Goal: Feedback & Contribution: Contribute content

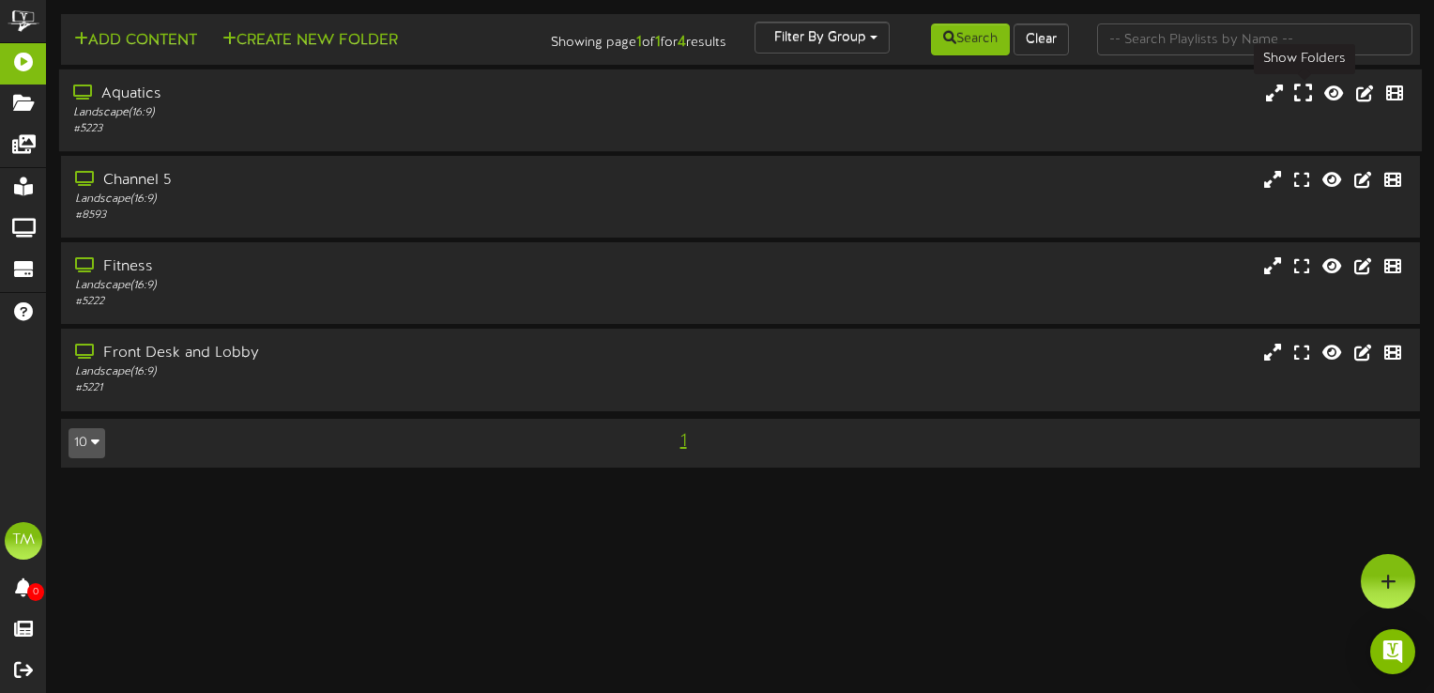
click at [1302, 92] on icon at bounding box center [1303, 93] width 18 height 21
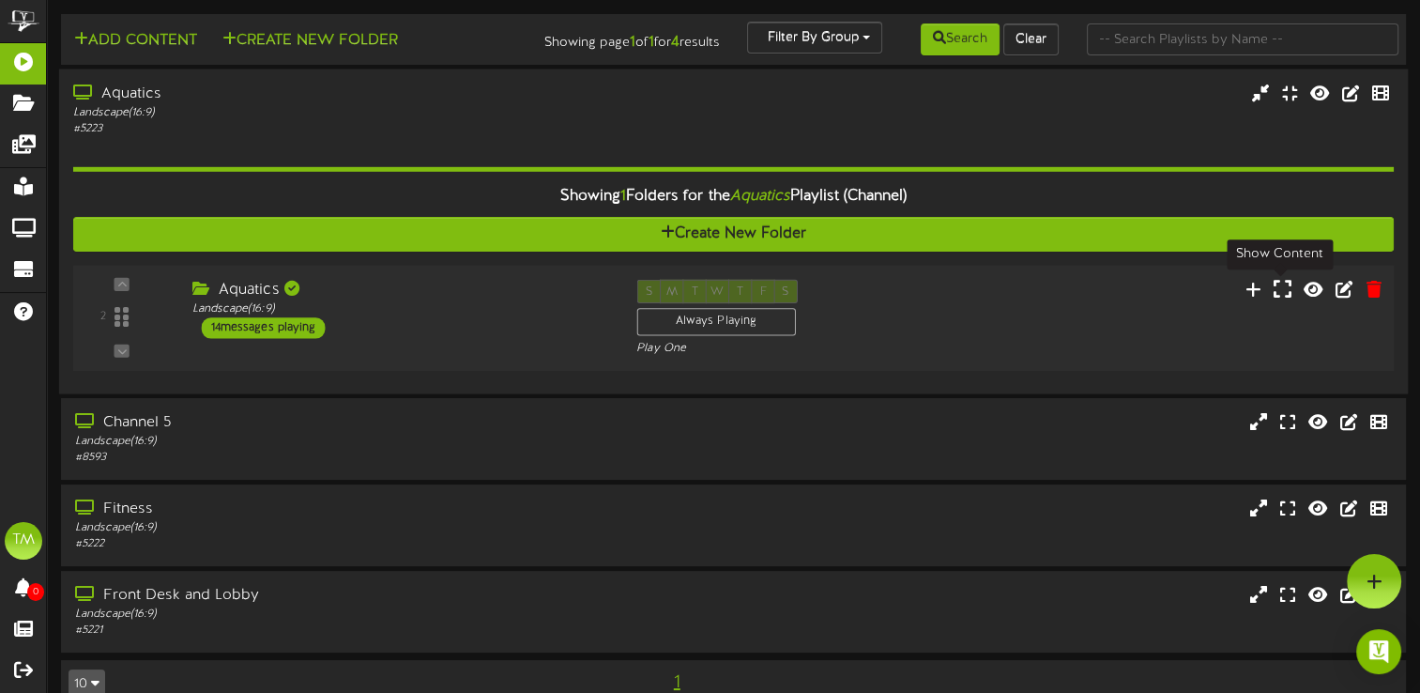
click at [1281, 287] on icon at bounding box center [1283, 288] width 18 height 21
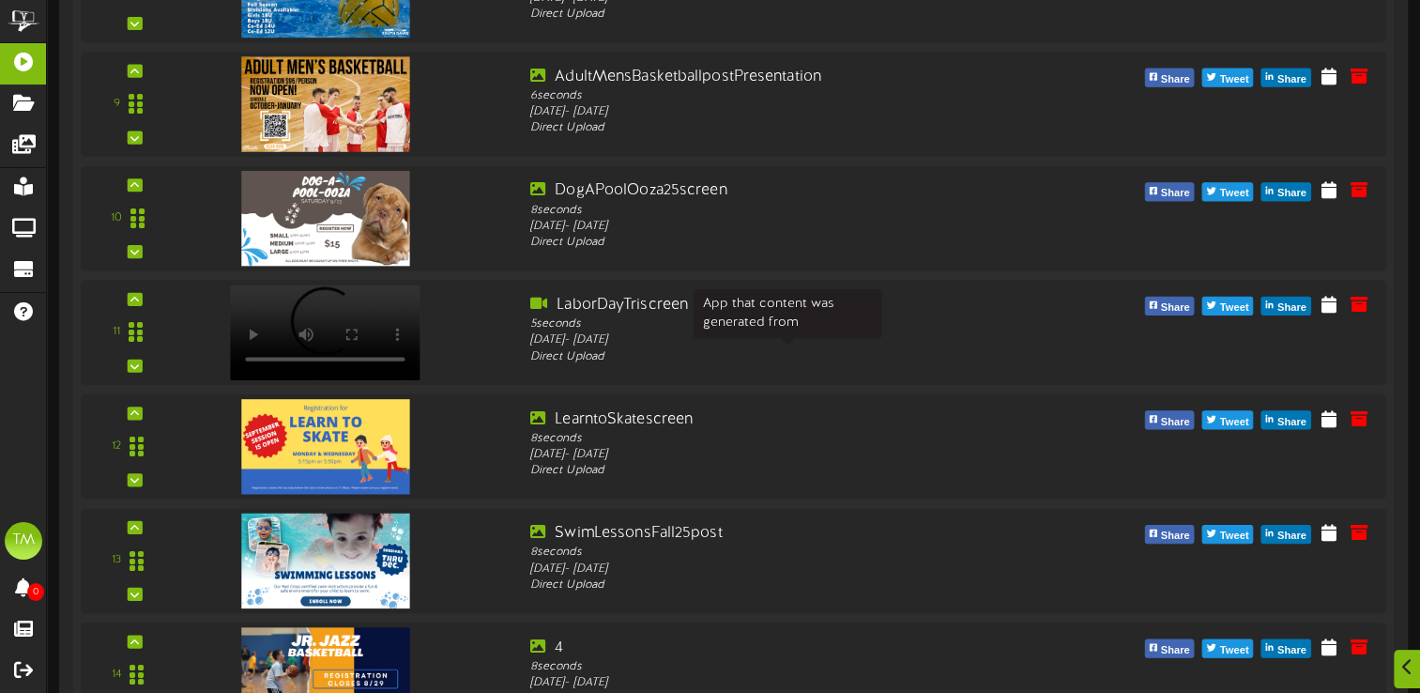
scroll to position [1348, 0]
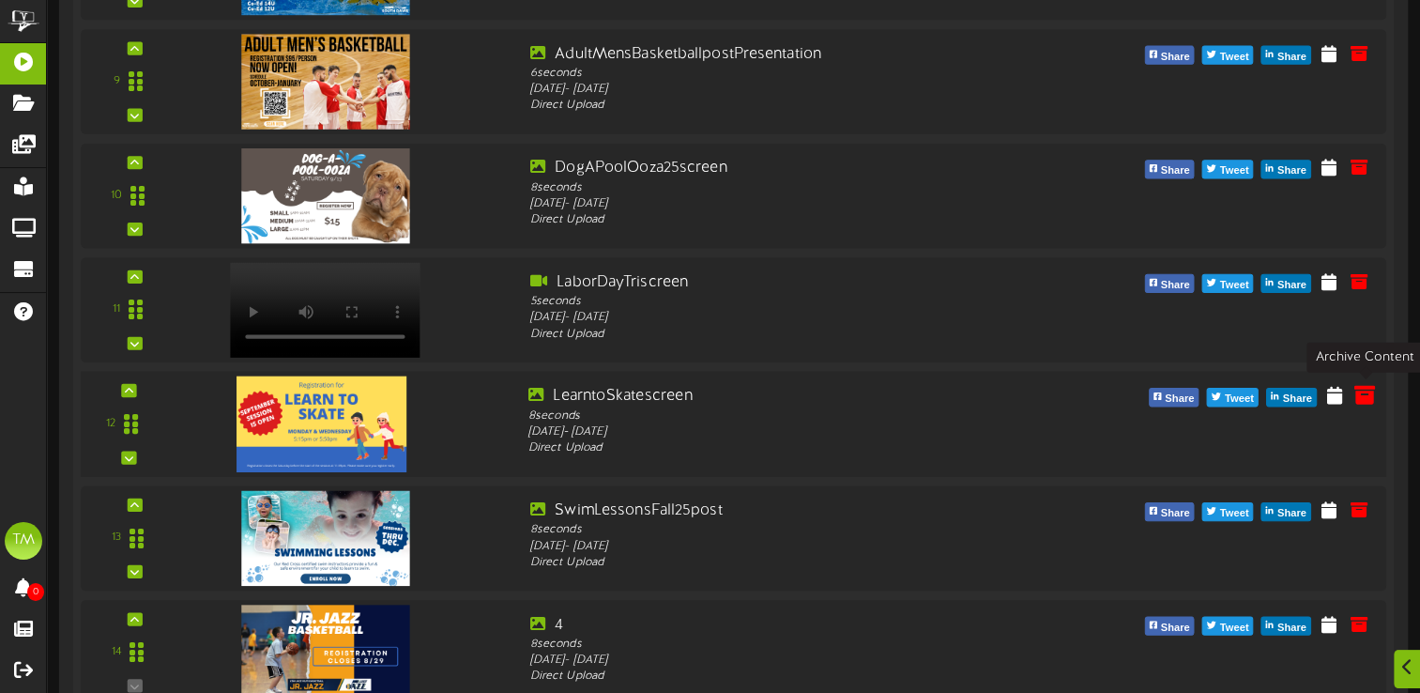
click at [1361, 391] on icon at bounding box center [1364, 394] width 21 height 21
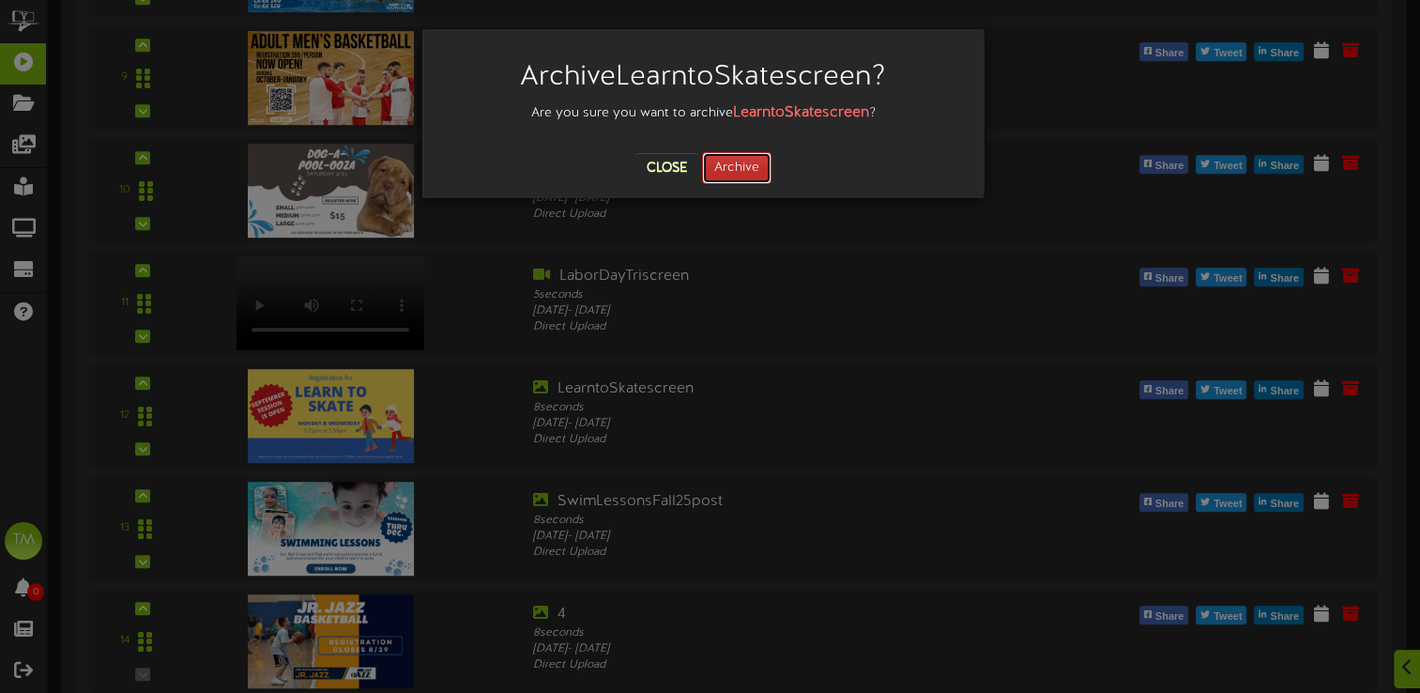
click at [737, 167] on button "Archive" at bounding box center [736, 168] width 69 height 32
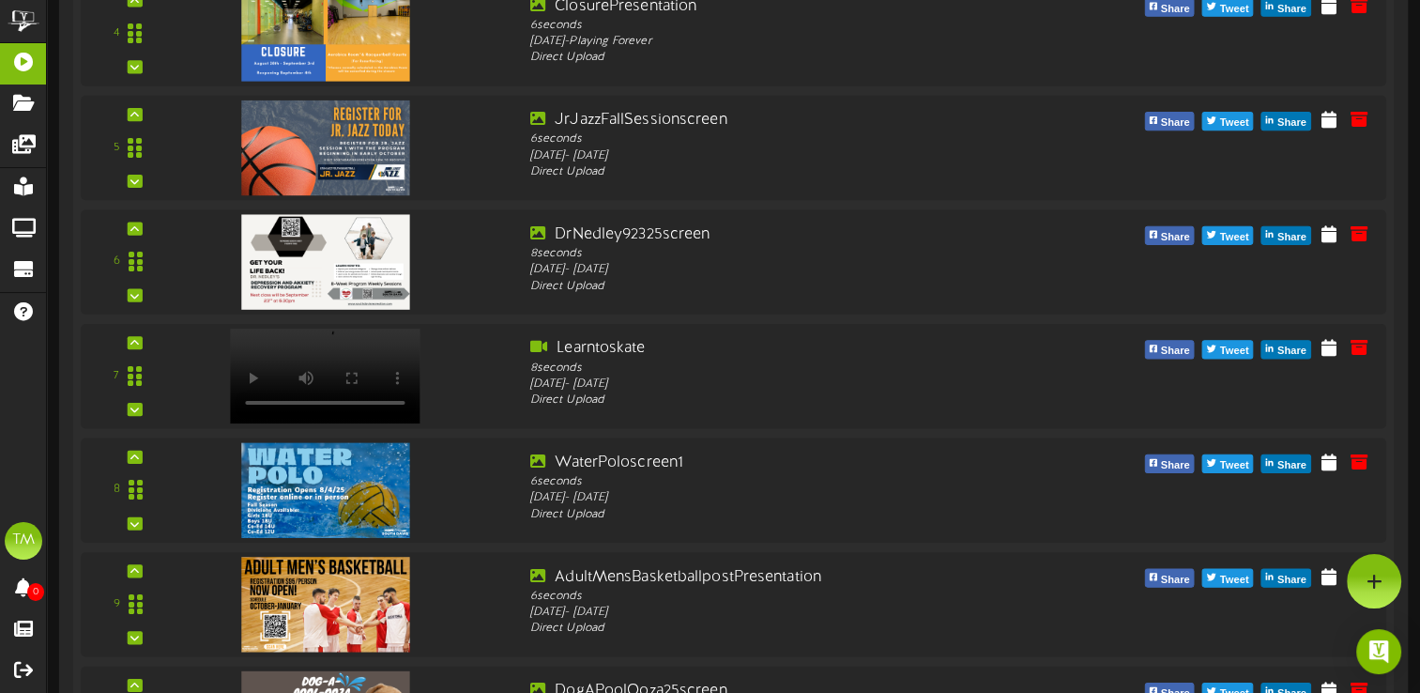
scroll to position [785, 0]
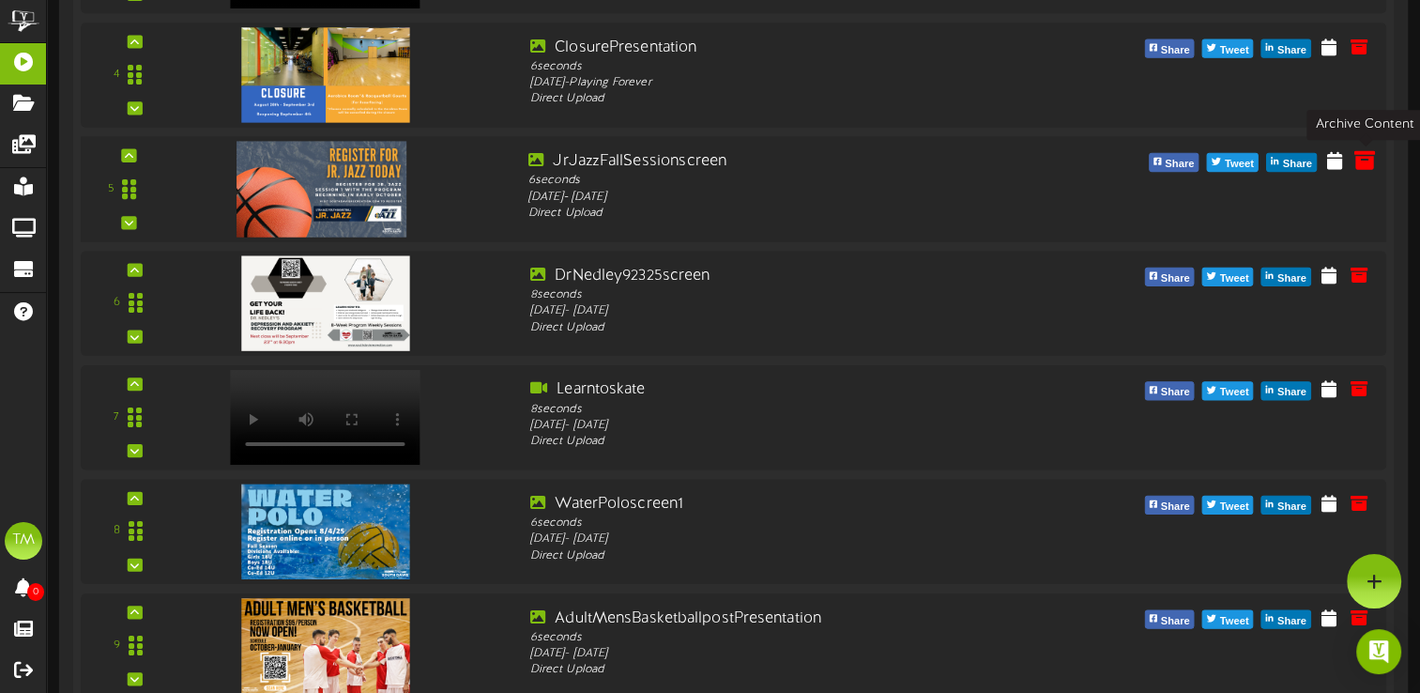
click at [1363, 156] on icon at bounding box center [1364, 159] width 21 height 21
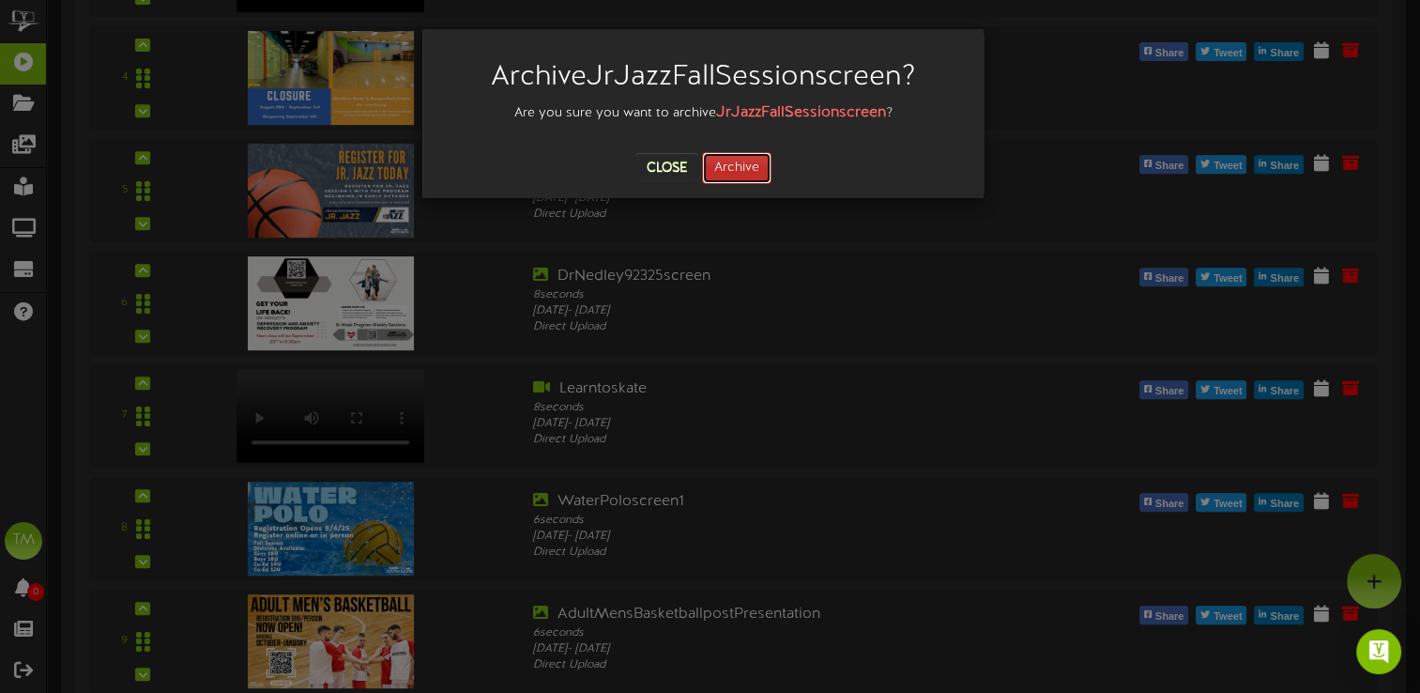
click at [744, 167] on button "Archive" at bounding box center [736, 168] width 69 height 32
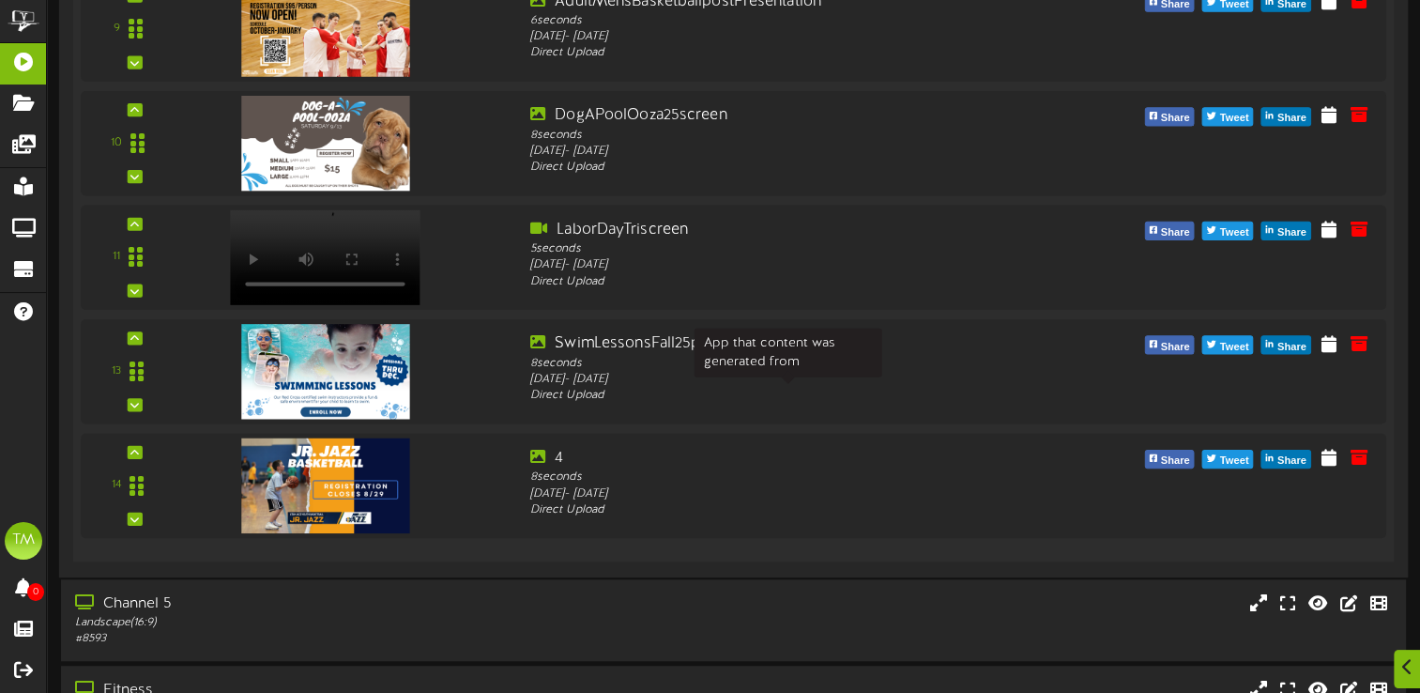
scroll to position [1332, 0]
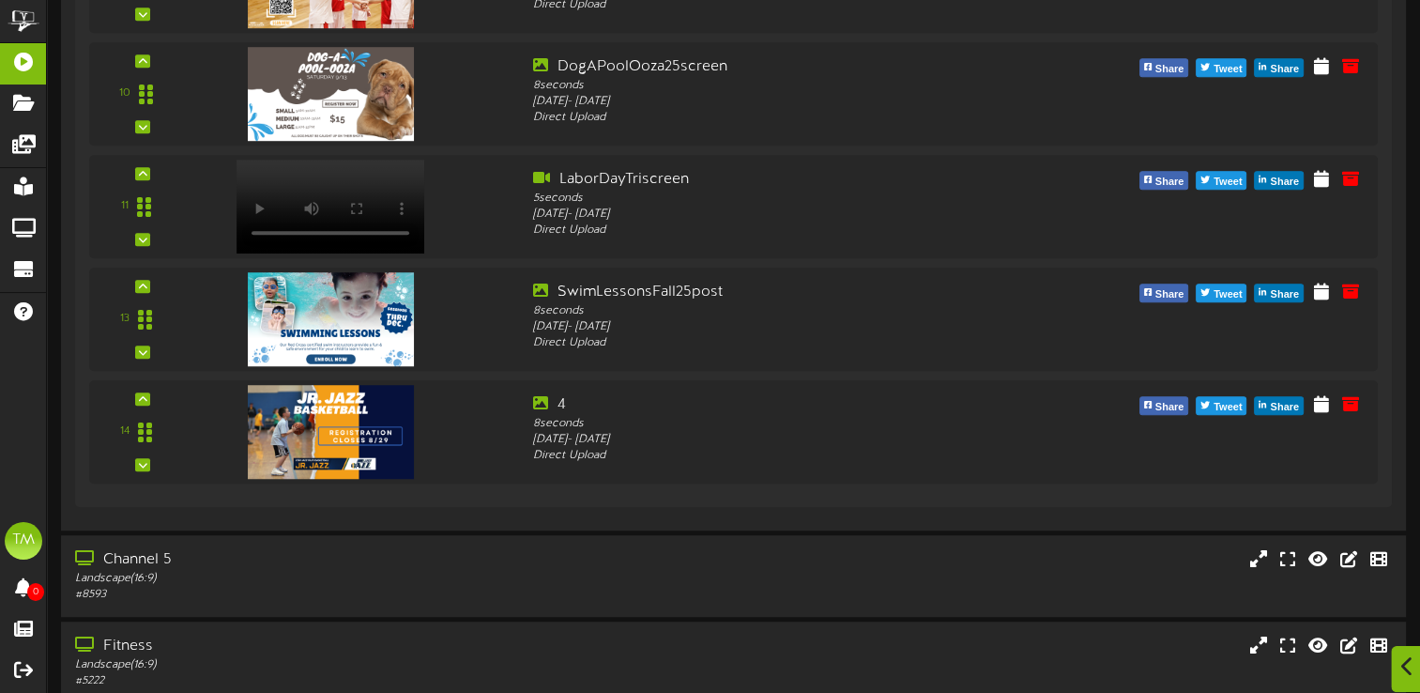
click at [1397, 667] on div at bounding box center [1407, 669] width 32 height 46
click at [1375, 572] on icon at bounding box center [1374, 580] width 16 height 17
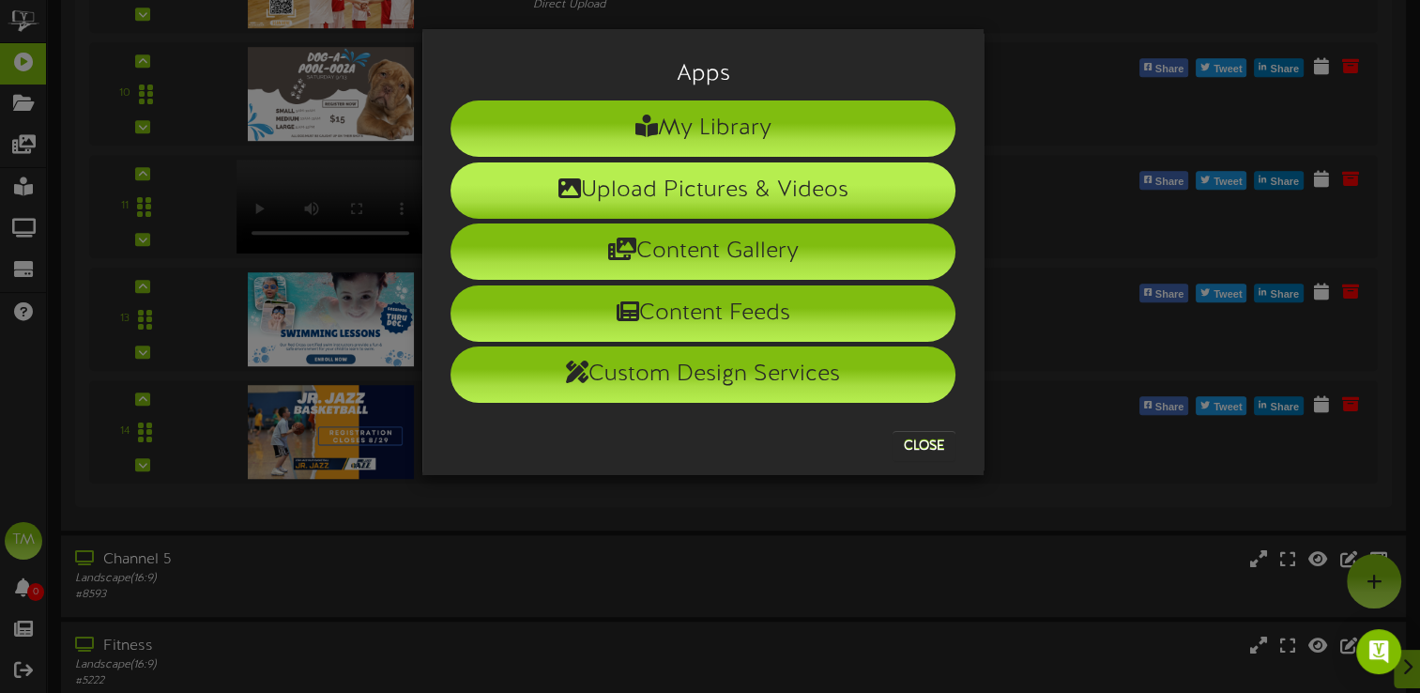
click at [661, 182] on li "Upload Pictures & Videos" at bounding box center [702, 190] width 505 height 56
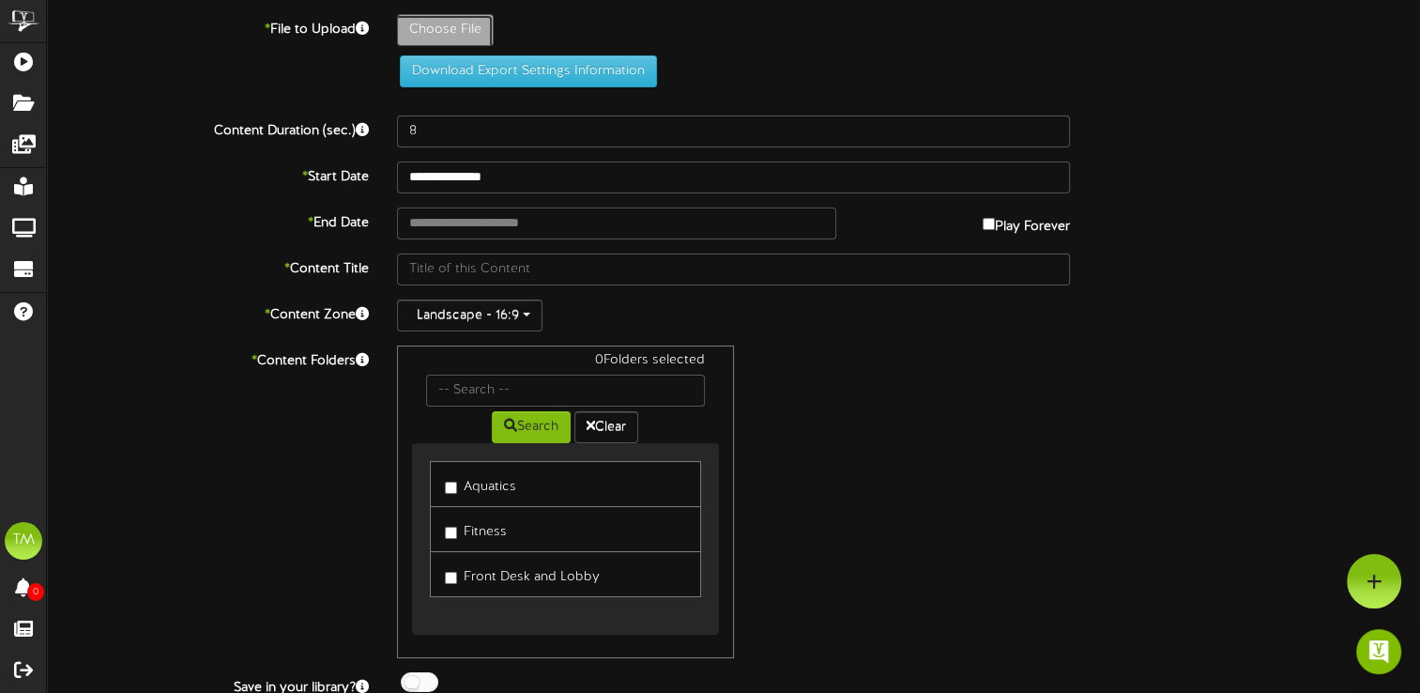
type input "**********"
type input "SwimMeetclosuresinpost4"
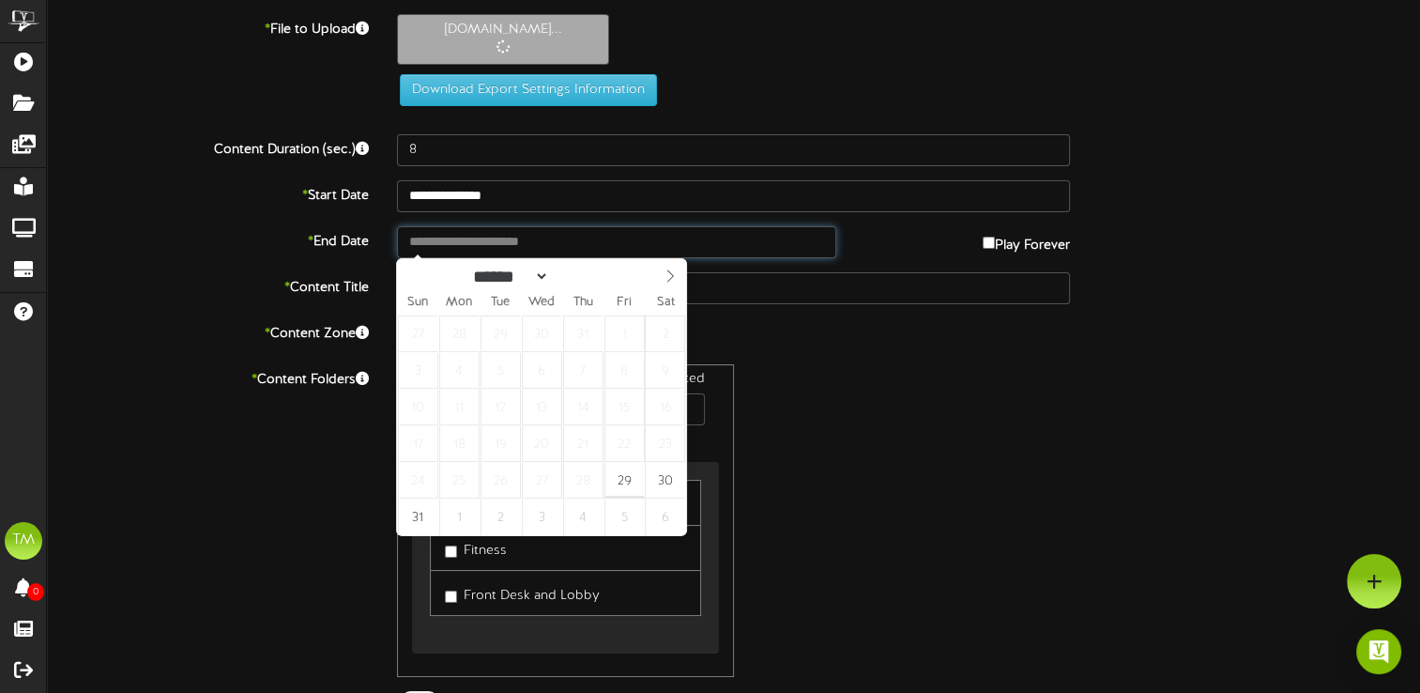
click at [531, 237] on input "text" at bounding box center [616, 242] width 439 height 32
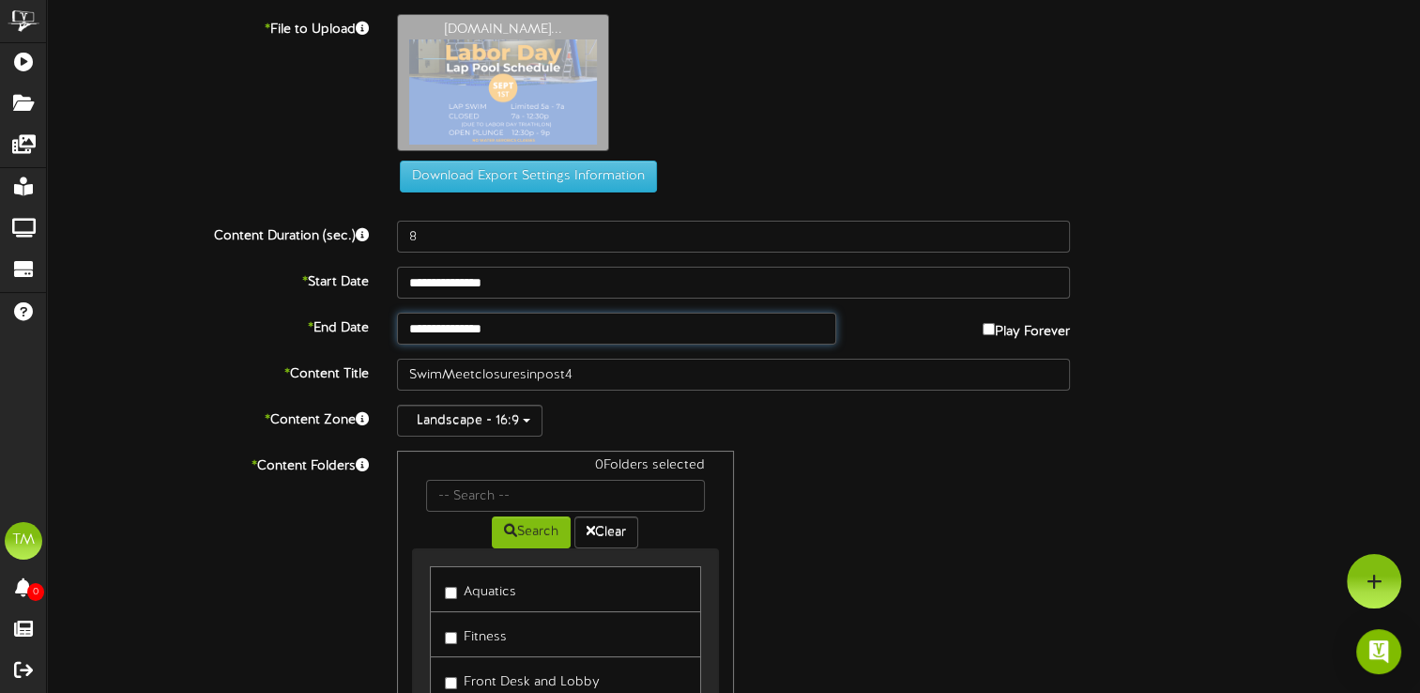
type input "**********"
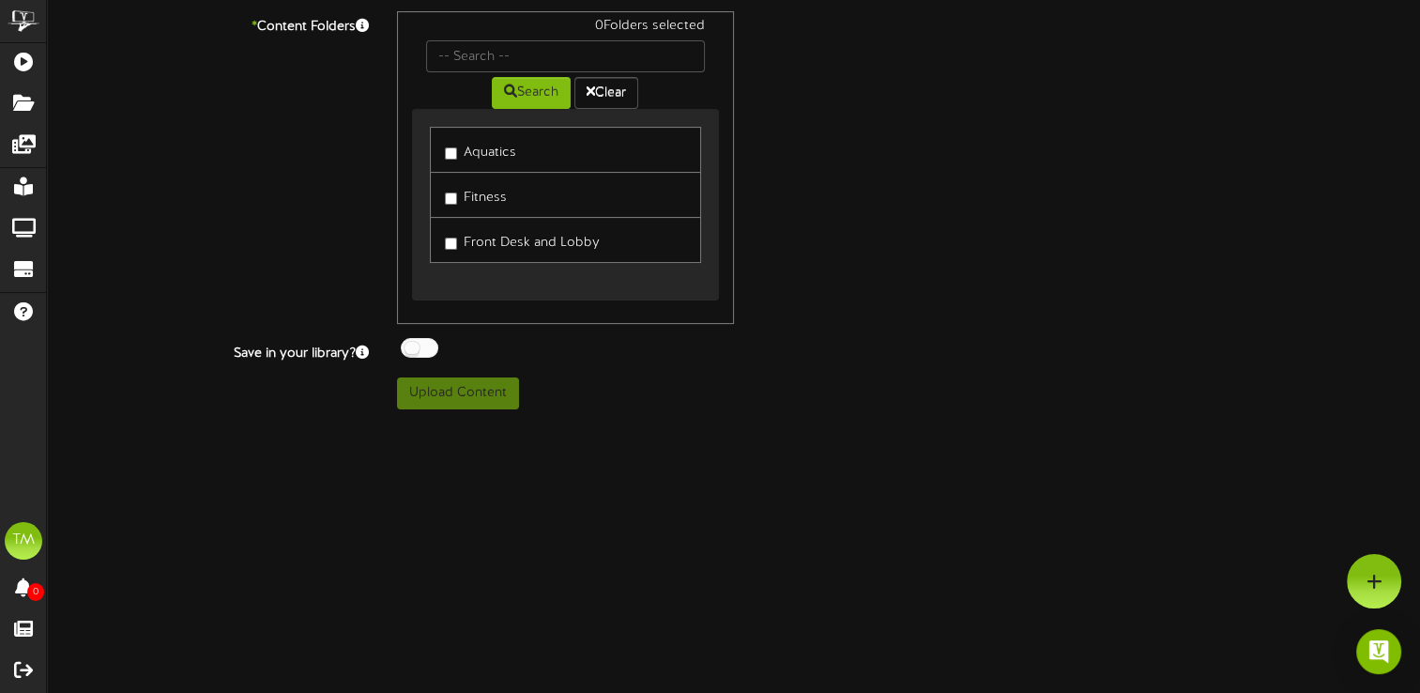
scroll to position [282, 0]
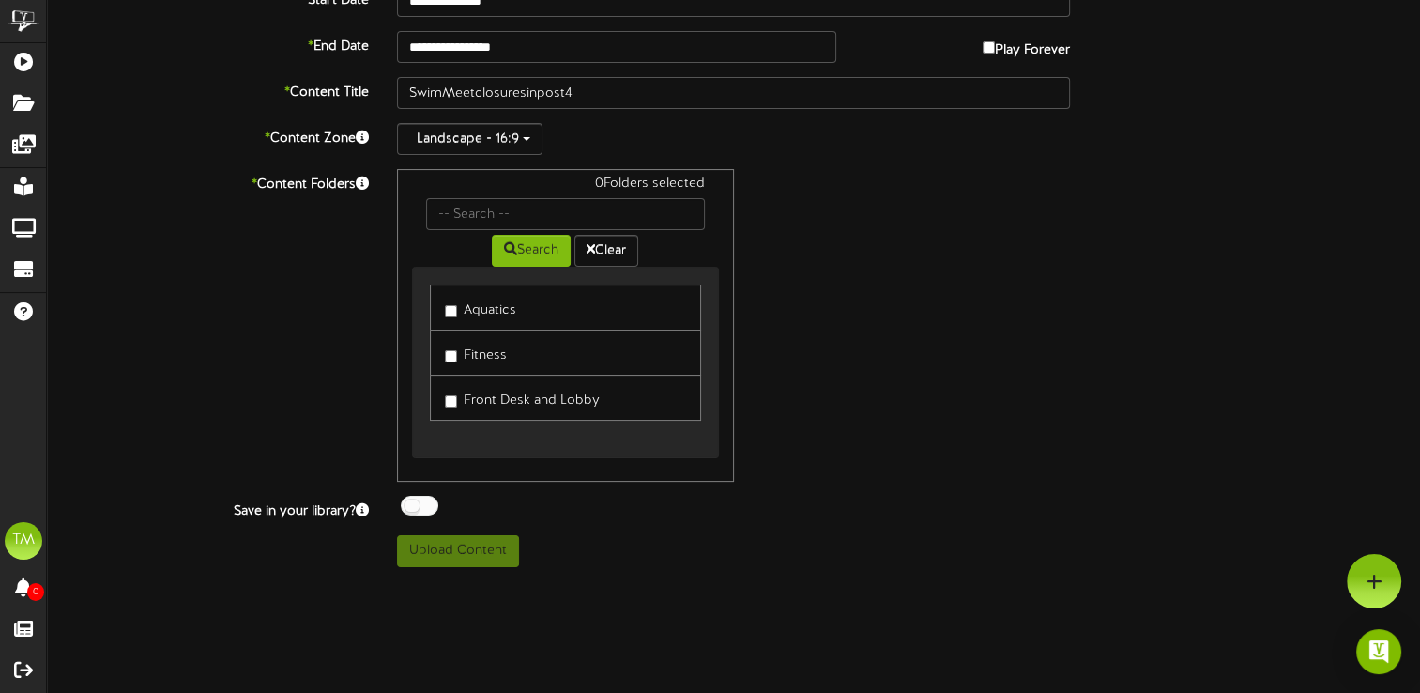
click at [443, 308] on link "Aquatics" at bounding box center [565, 307] width 270 height 46
click at [507, 549] on button "Upload Content" at bounding box center [458, 551] width 122 height 32
